Goal: Task Accomplishment & Management: Complete application form

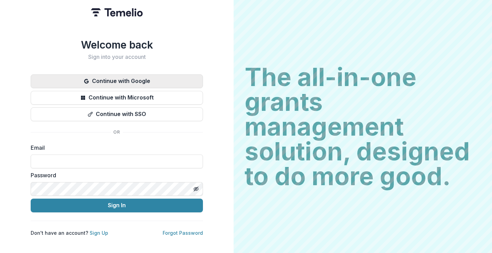
click at [106, 80] on button "Continue with Google" at bounding box center [117, 81] width 172 height 14
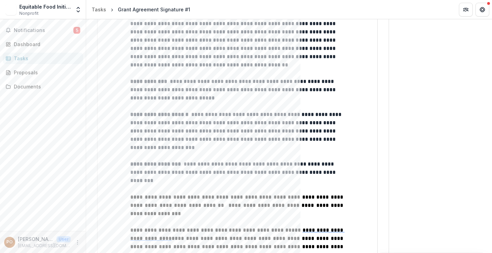
scroll to position [1425, 0]
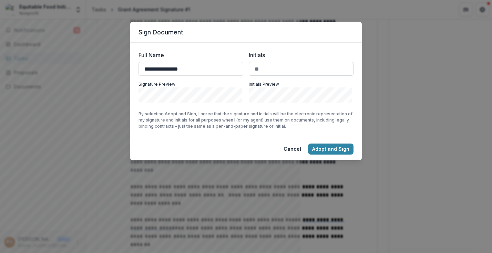
type input "**********"
drag, startPoint x: 262, startPoint y: 70, endPoint x: 269, endPoint y: 68, distance: 7.2
click at [269, 68] on input "Initials" at bounding box center [301, 69] width 105 height 14
type input "***"
click at [339, 149] on button "Adopt and Sign" at bounding box center [331, 149] width 46 height 11
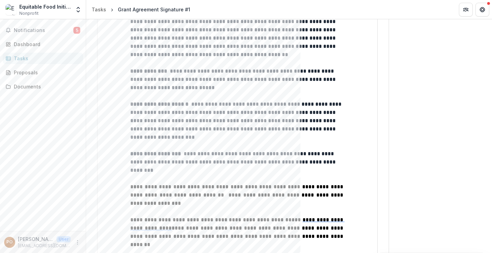
scroll to position [1435, 0]
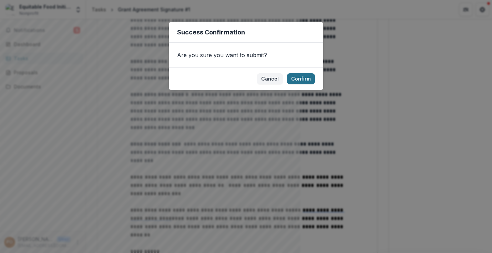
click at [306, 79] on button "Confirm" at bounding box center [301, 78] width 28 height 11
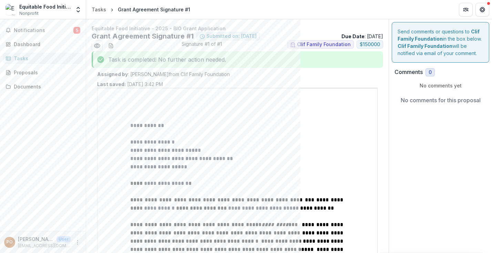
scroll to position [1320, 0]
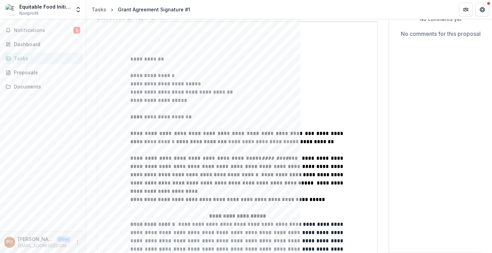
scroll to position [0, 0]
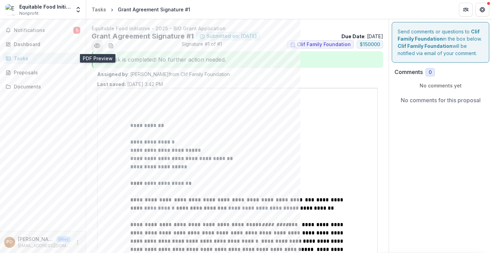
click at [97, 46] on icon "Preview 7fae8b6b-6196-4d82-905d-72ab44bc369d.pdf" at bounding box center [97, 45] width 7 height 7
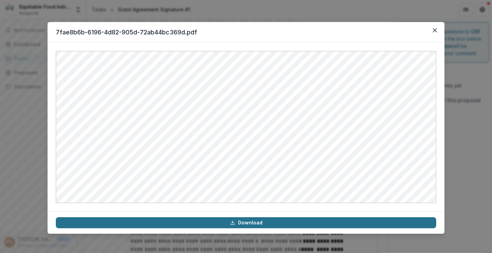
click at [257, 224] on link "Download" at bounding box center [246, 223] width 381 height 11
